Goal: Transaction & Acquisition: Download file/media

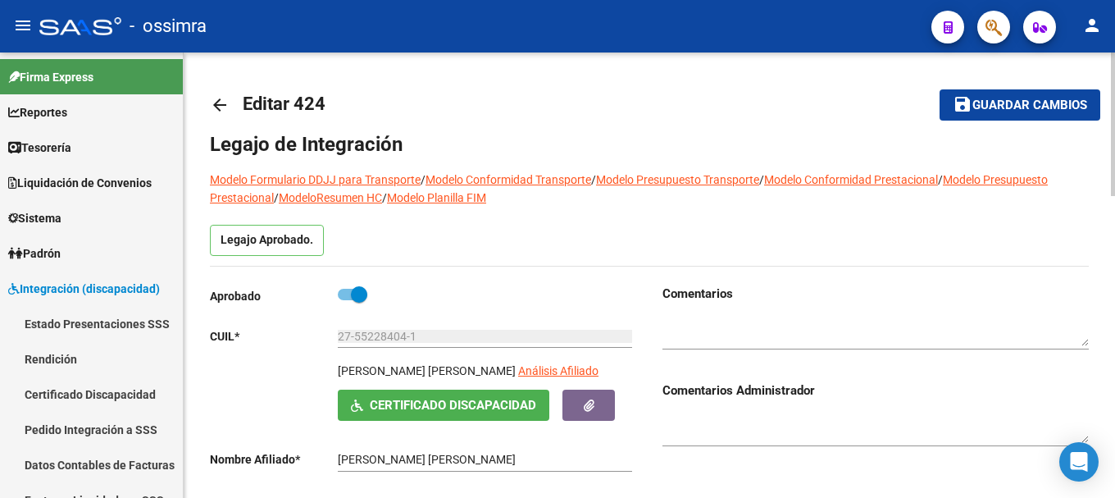
click at [222, 109] on mat-icon "arrow_back" at bounding box center [220, 105] width 20 height 20
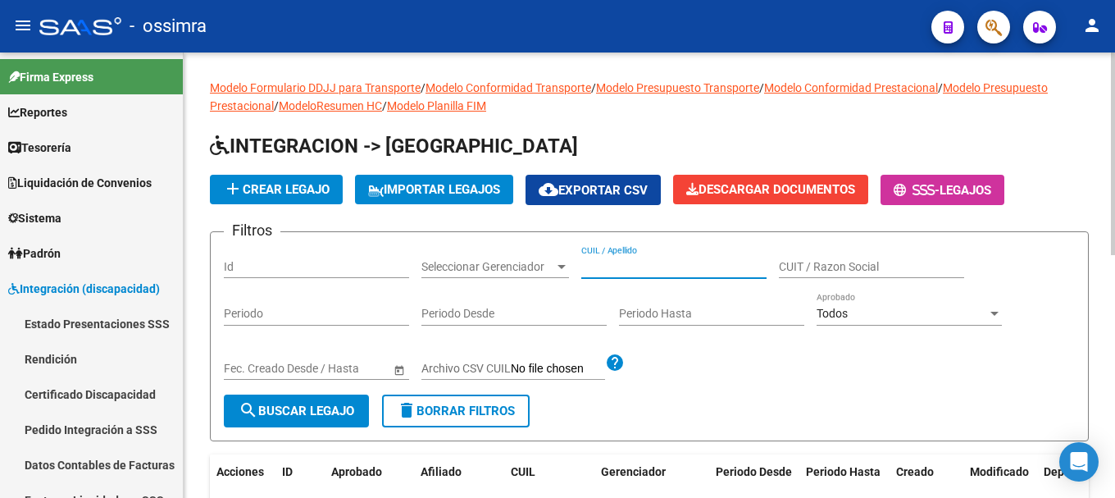
paste input "27556392779"
type input "27556392779"
click at [297, 409] on span "search Buscar Legajo" at bounding box center [297, 410] width 116 height 15
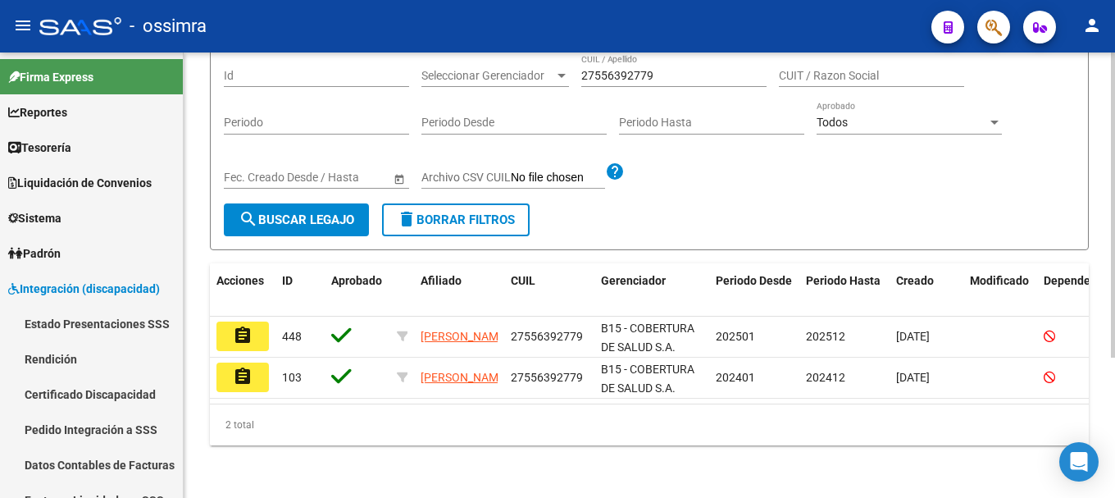
scroll to position [205, 0]
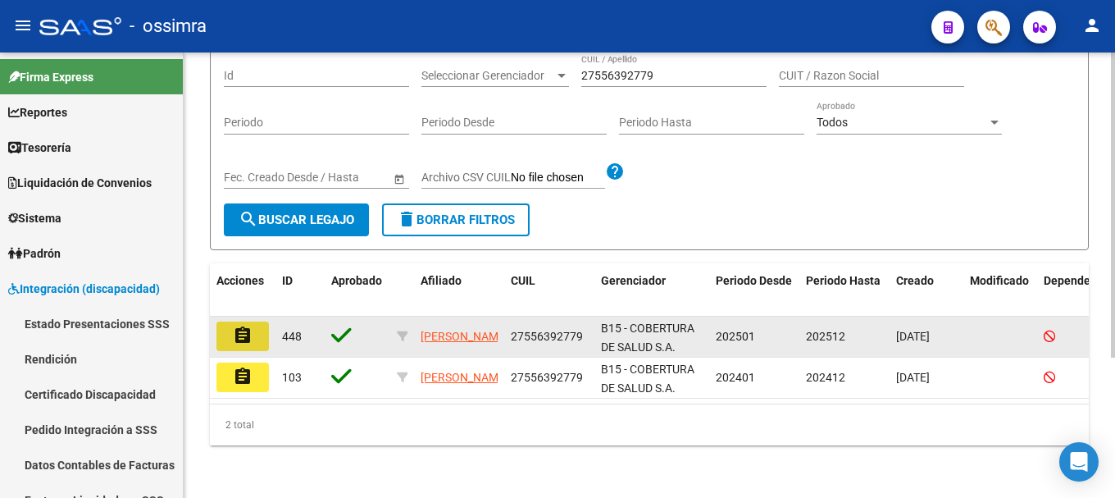
click at [250, 325] on mat-icon "assignment" at bounding box center [243, 335] width 20 height 20
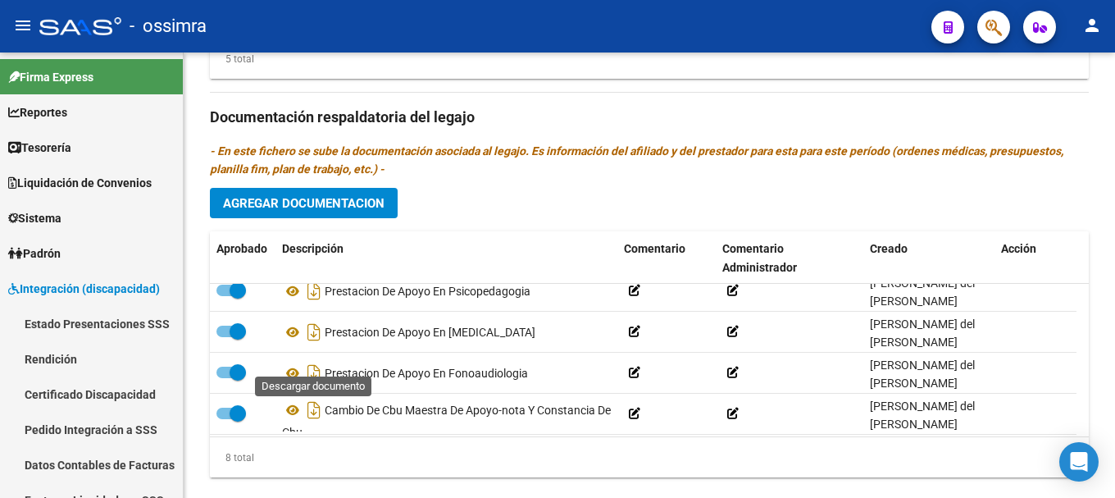
scroll to position [181, 0]
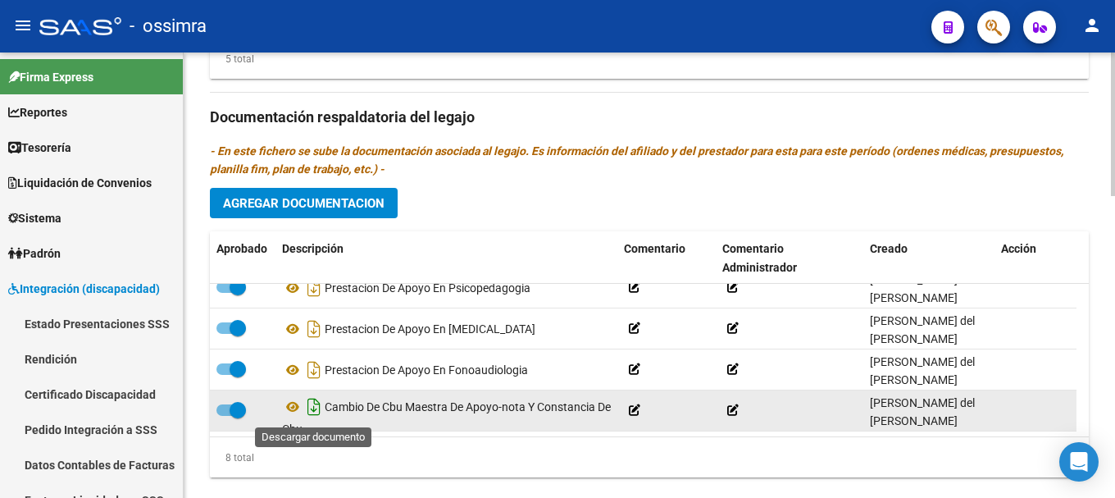
click at [314, 408] on icon "Descargar documento" at bounding box center [313, 407] width 21 height 26
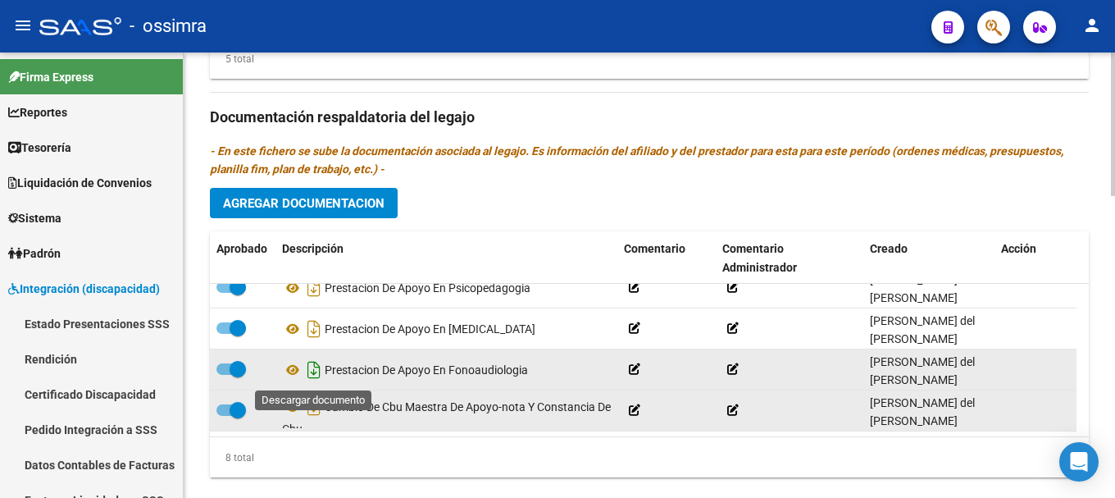
click at [317, 370] on icon "Descargar documento" at bounding box center [313, 370] width 21 height 26
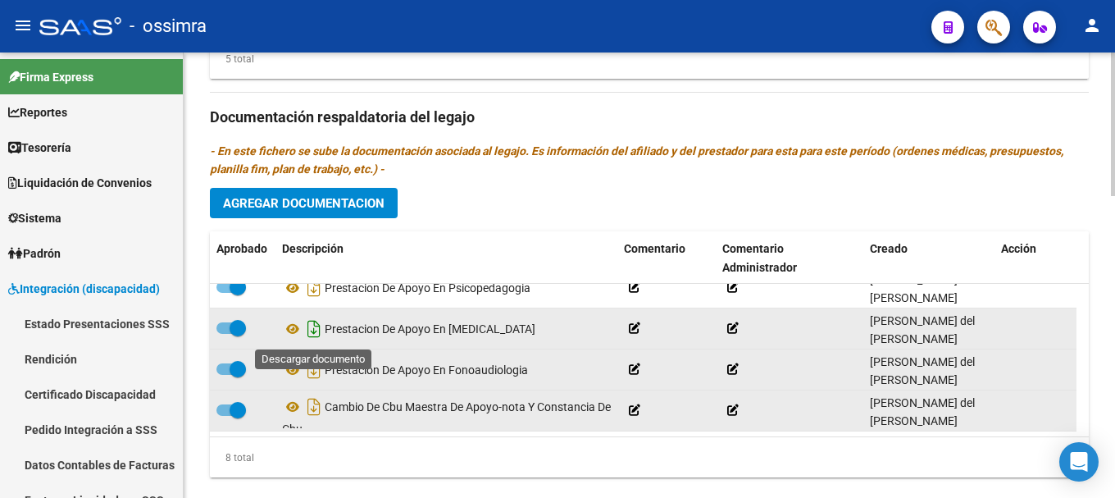
click at [312, 332] on icon "Descargar documento" at bounding box center [313, 329] width 21 height 26
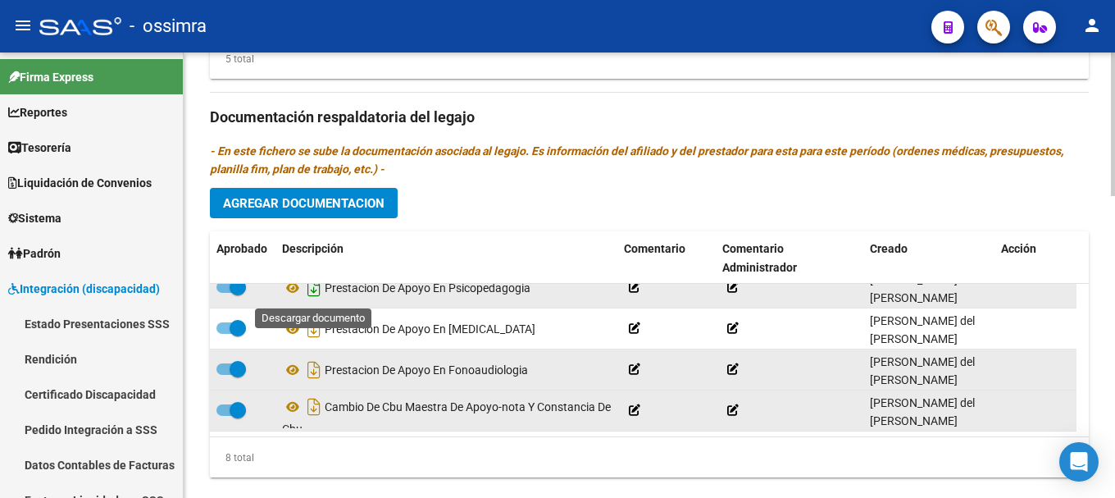
click at [313, 292] on icon "Descargar documento" at bounding box center [313, 288] width 21 height 26
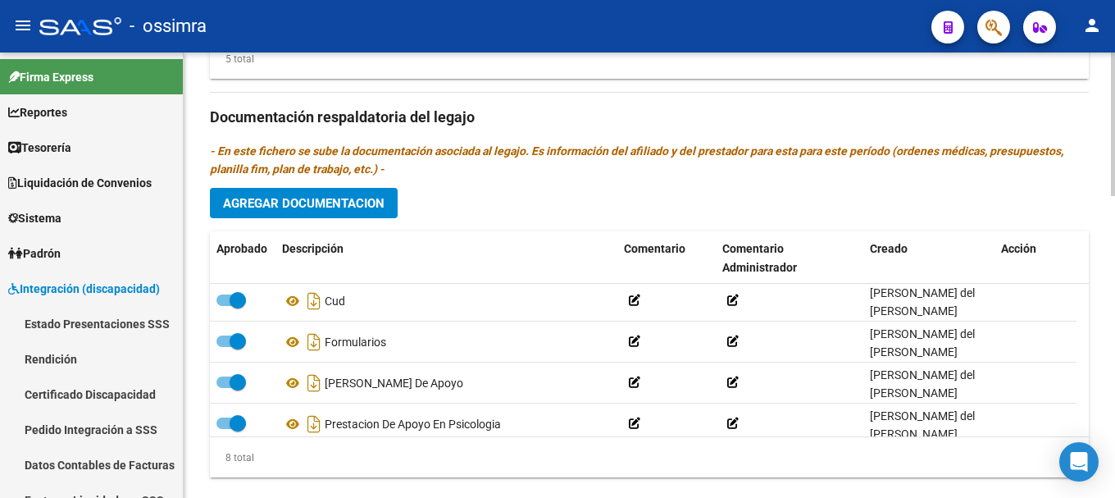
scroll to position [0, 0]
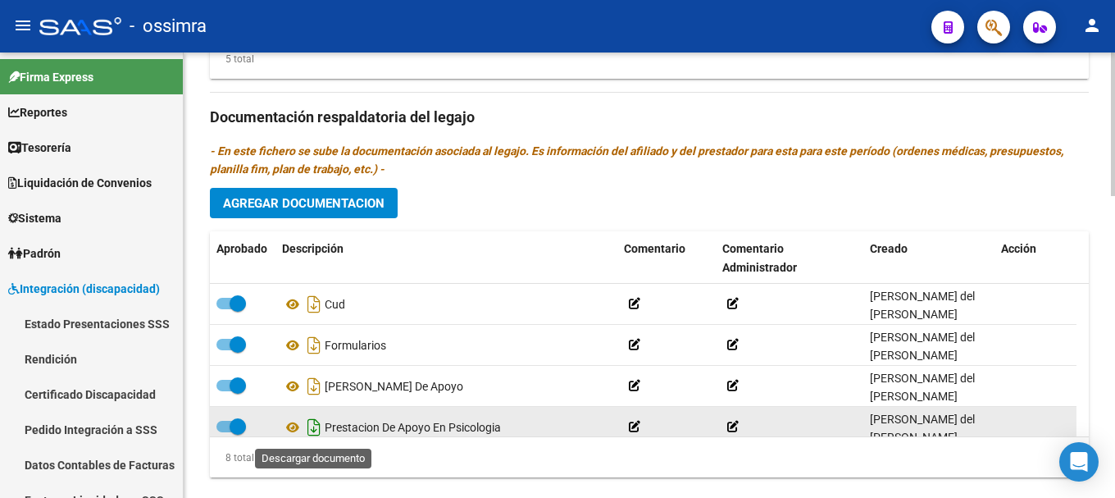
click at [314, 425] on icon "Descargar documento" at bounding box center [313, 427] width 21 height 26
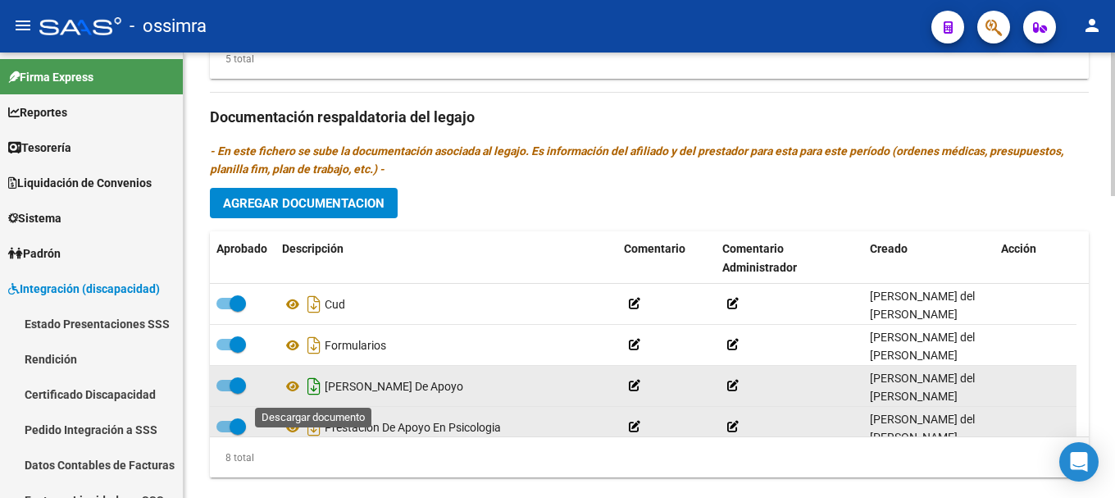
click at [316, 389] on icon "Descargar documento" at bounding box center [313, 386] width 21 height 26
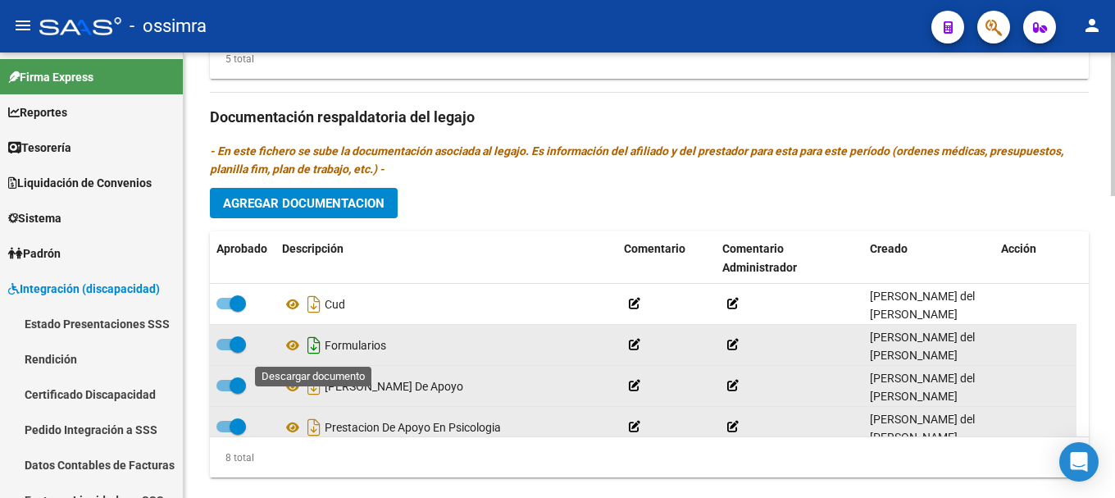
click at [309, 348] on icon "Descargar documento" at bounding box center [313, 345] width 21 height 26
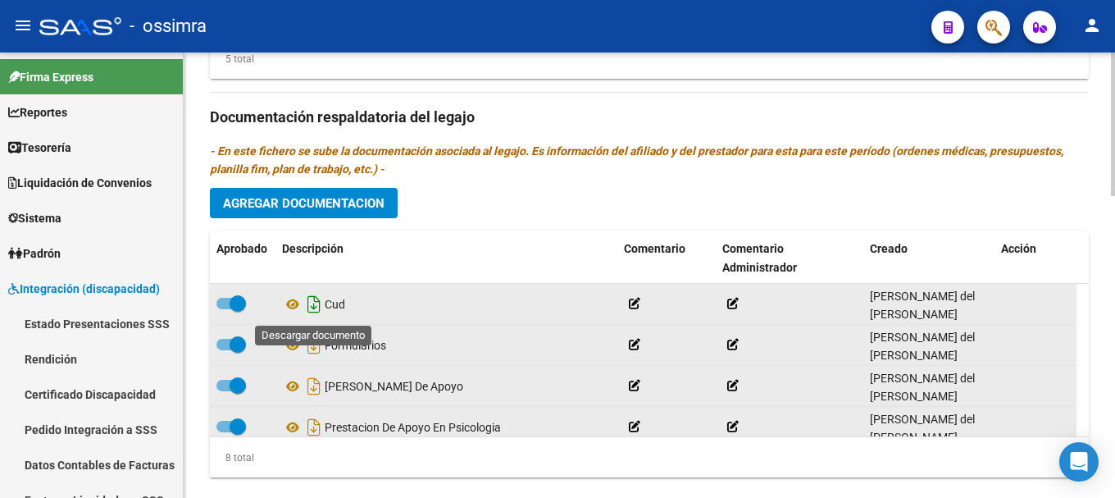
click at [312, 305] on icon "Descargar documento" at bounding box center [313, 304] width 21 height 26
